Goal: Information Seeking & Learning: Learn about a topic

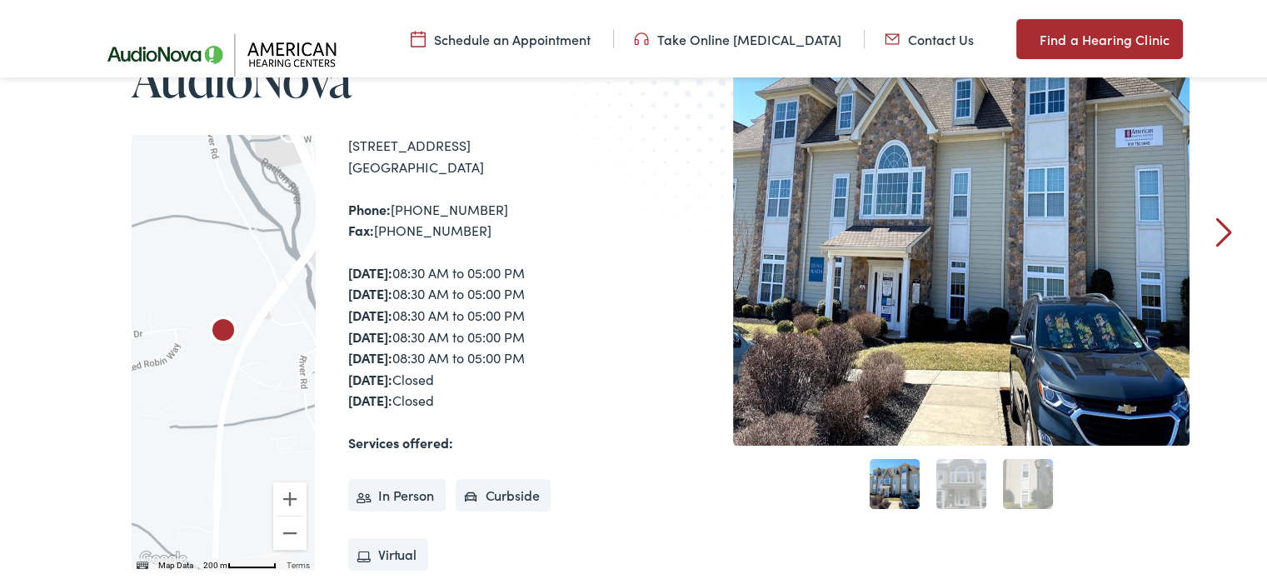
scroll to position [167, 0]
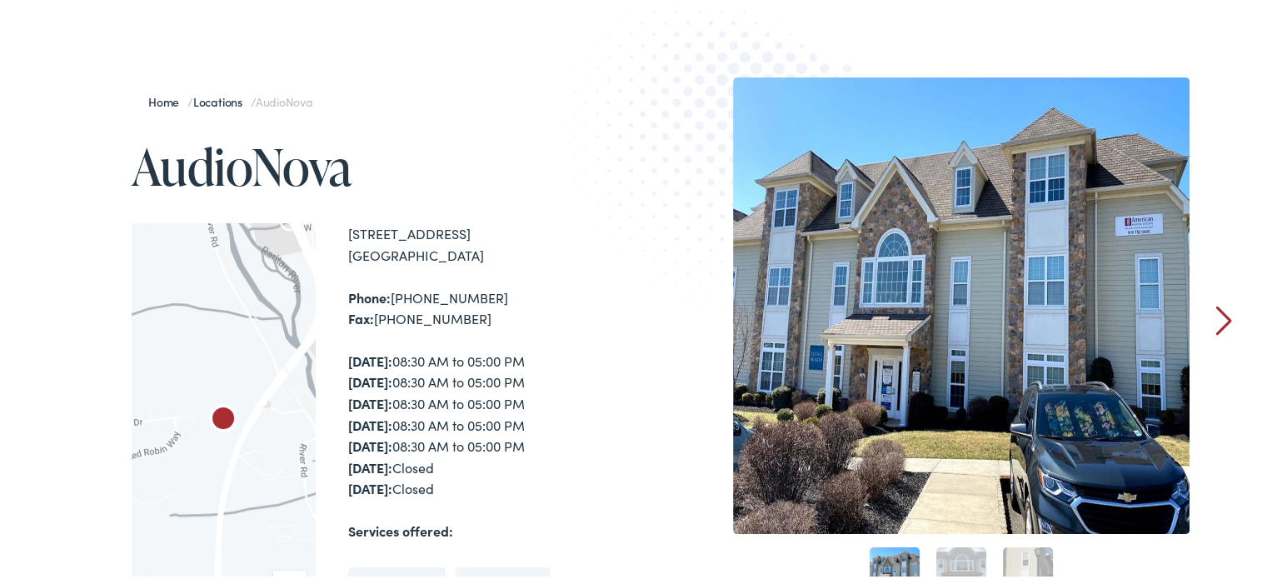
click at [961, 553] on link "2" at bounding box center [961, 570] width 50 height 50
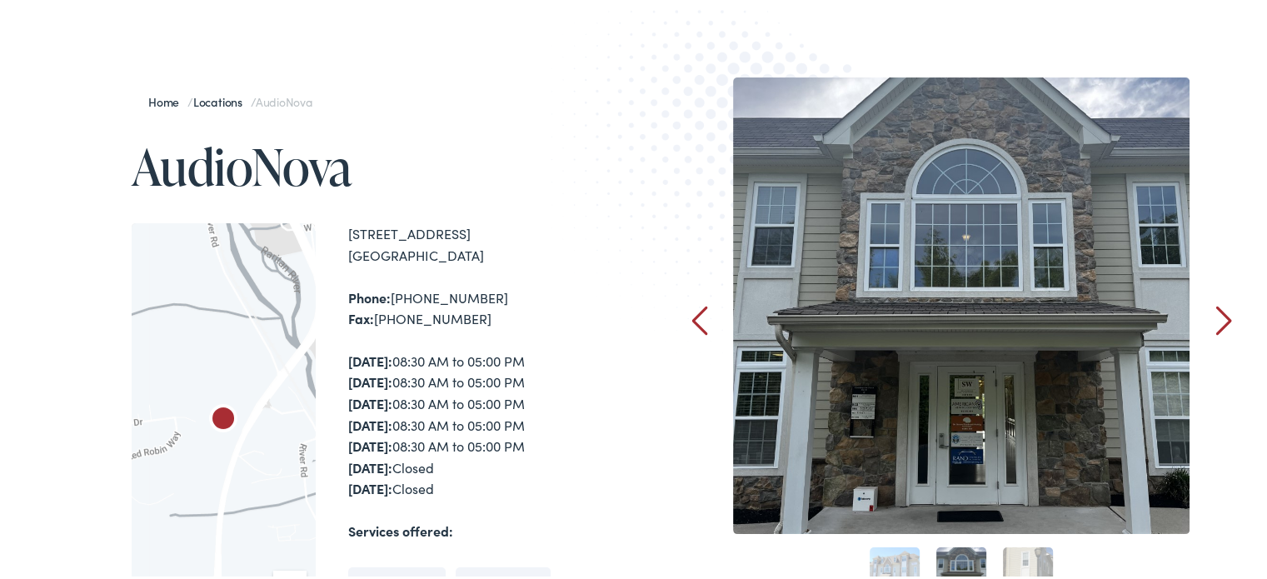
click at [1009, 546] on link "3" at bounding box center [1028, 570] width 50 height 50
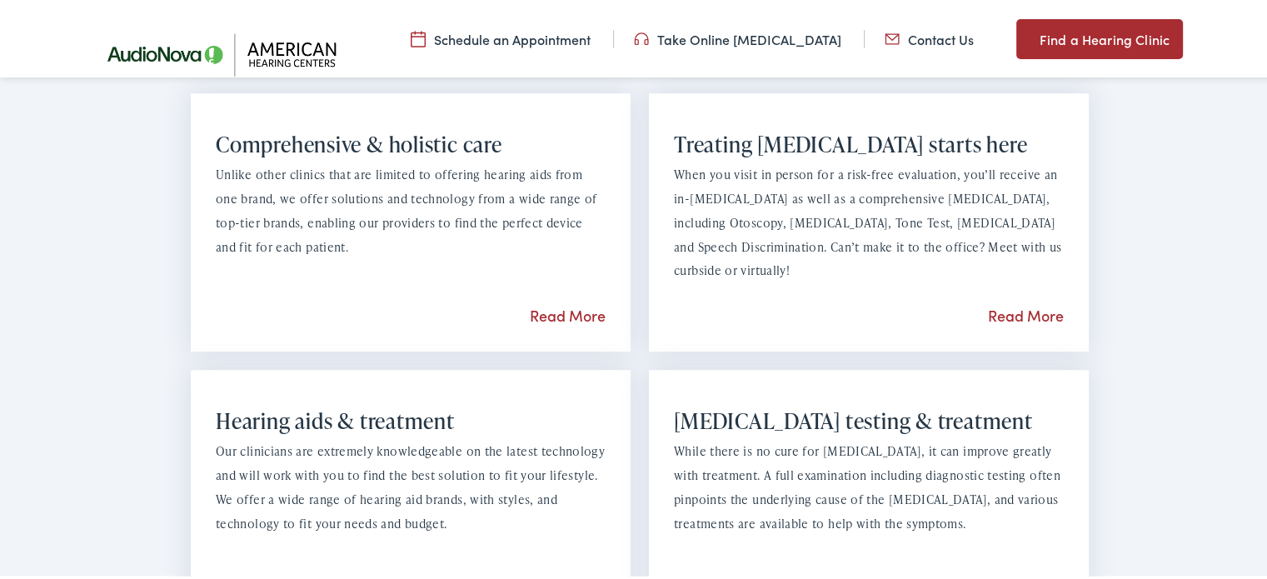
scroll to position [1249, 0]
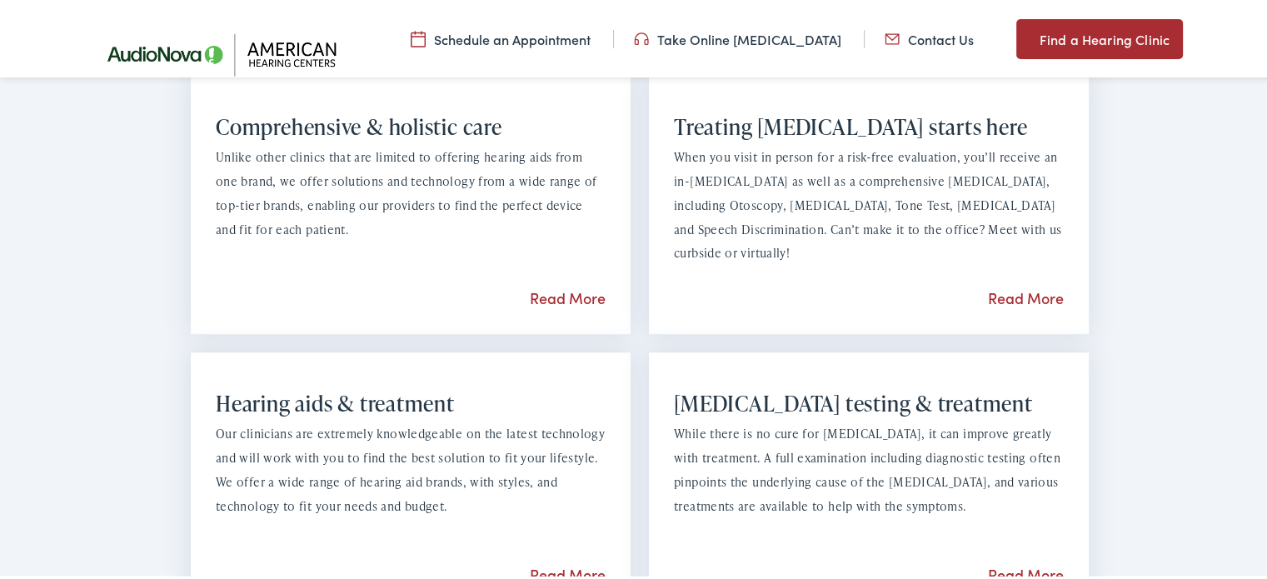
click at [1006, 294] on link "Read More" at bounding box center [1026, 295] width 76 height 21
